Goal: Information Seeking & Learning: Find specific fact

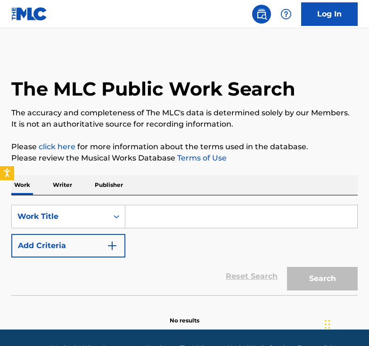
click at [160, 214] on input "Search Form" at bounding box center [241, 216] width 232 height 23
paste input "Trip at the Brain"
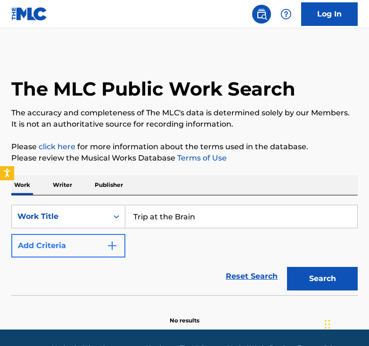
type input "Trip at the Brain"
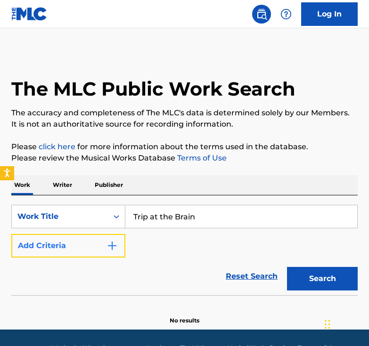
click at [114, 246] on img "Search Form" at bounding box center [111, 245] width 11 height 11
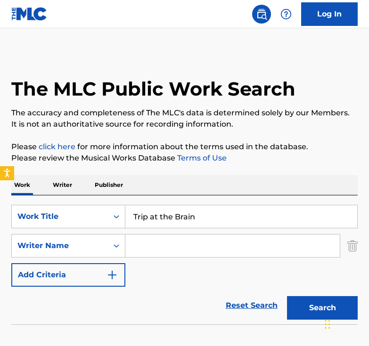
click at [147, 251] on input "Search Form" at bounding box center [232, 245] width 214 height 23
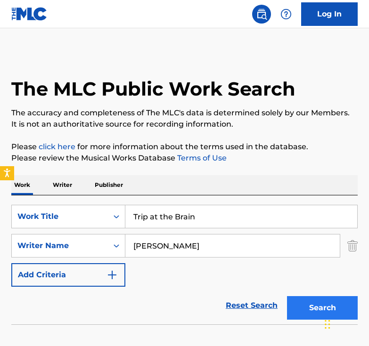
type input "[PERSON_NAME]"
click at [307, 310] on button "Search" at bounding box center [322, 308] width 71 height 24
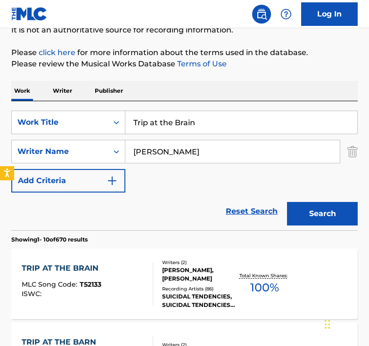
scroll to position [141, 0]
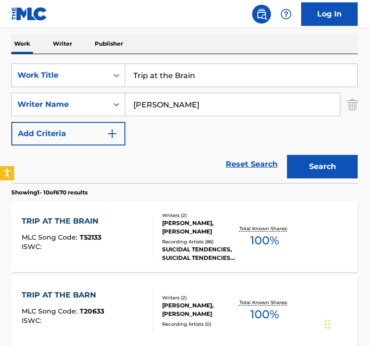
click at [90, 220] on div "TRIP AT THE BRAIN" at bounding box center [62, 221] width 81 height 11
